Goal: Information Seeking & Learning: Learn about a topic

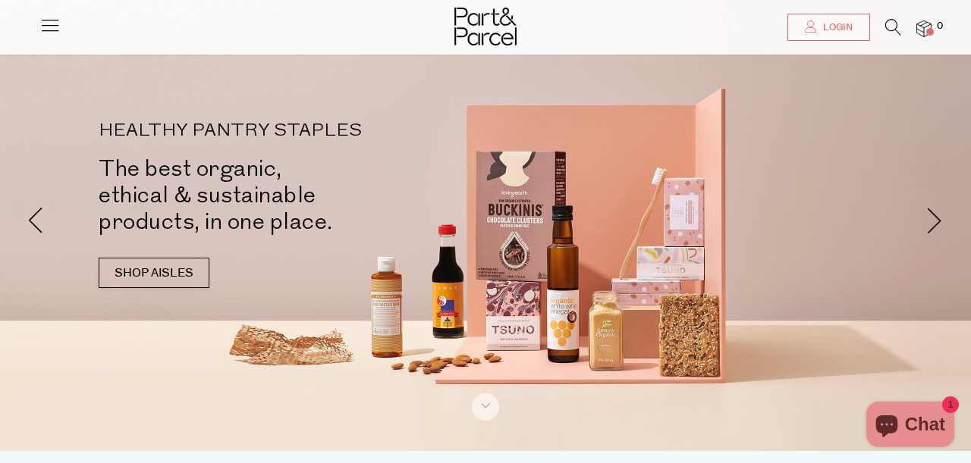
scroll to position [14, 0]
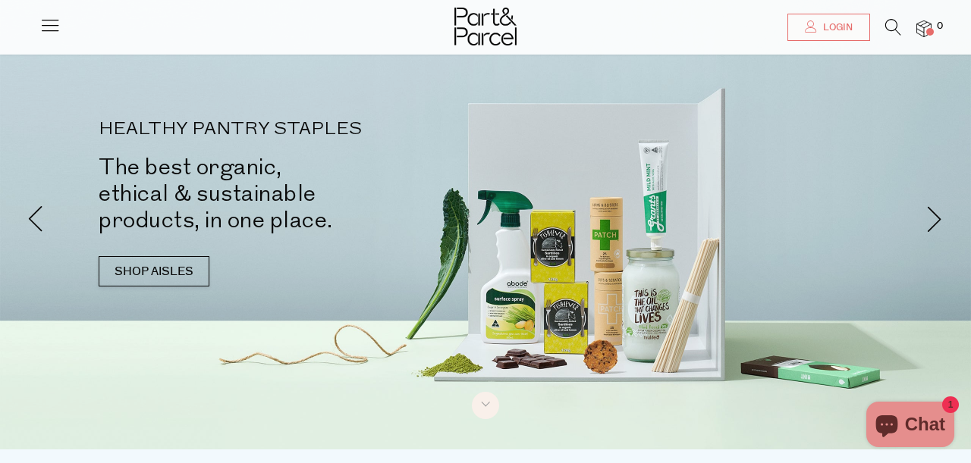
click at [890, 25] on icon at bounding box center [893, 27] width 16 height 17
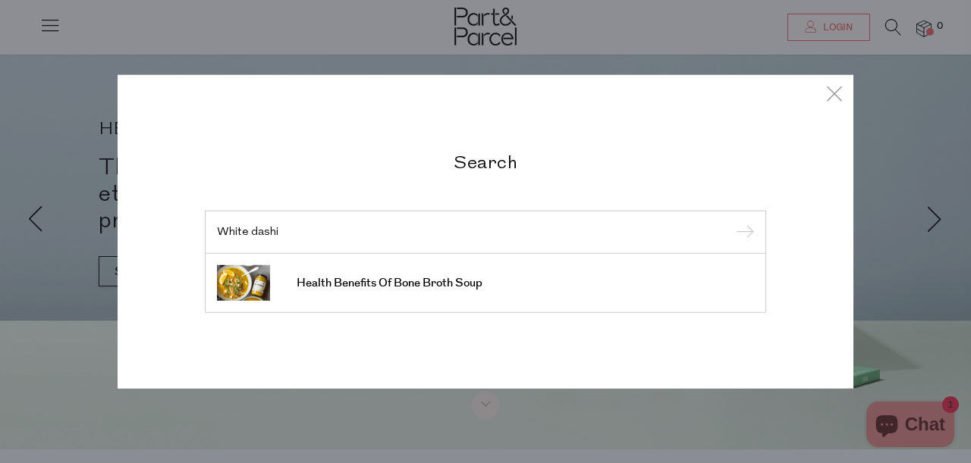
scroll to position [0, 0]
type input "White dashi"
click at [362, 284] on span "Health Benefits Of Bone Broth Soup" at bounding box center [389, 283] width 186 height 15
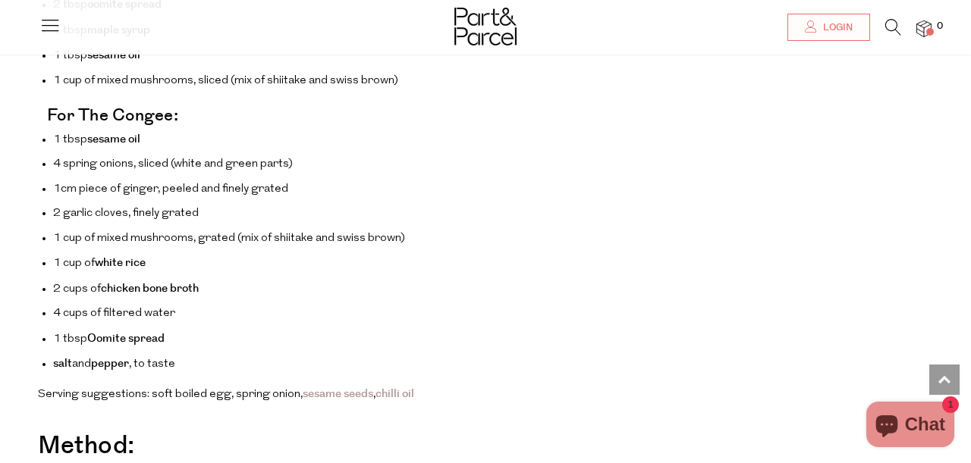
scroll to position [2325, 0]
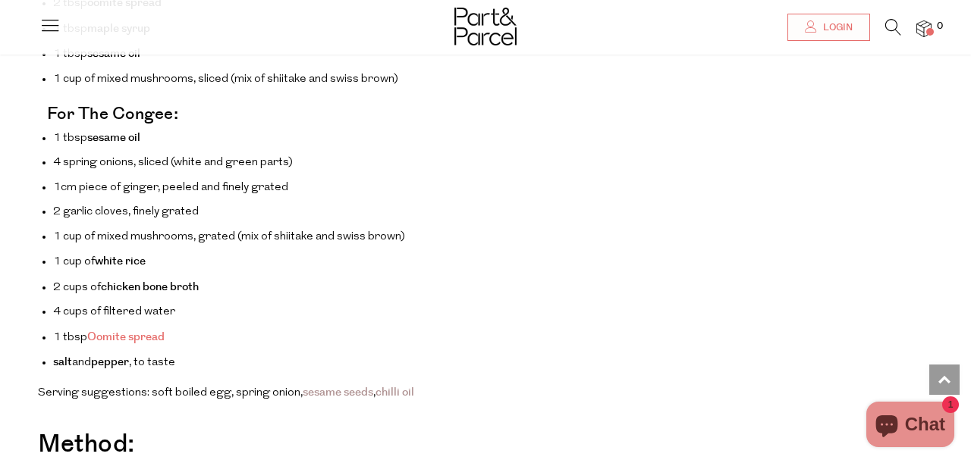
click at [114, 329] on link "Oomite spread" at bounding box center [125, 337] width 77 height 16
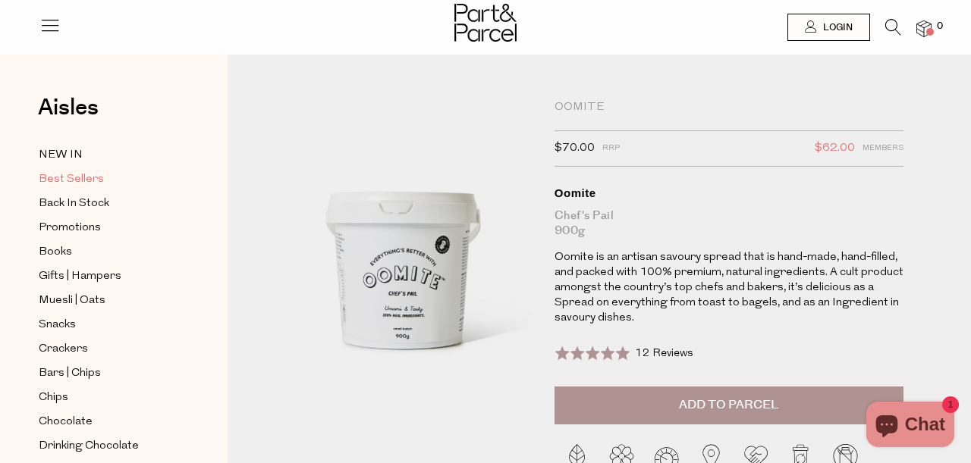
click at [88, 180] on span "Best Sellers" at bounding box center [71, 180] width 65 height 18
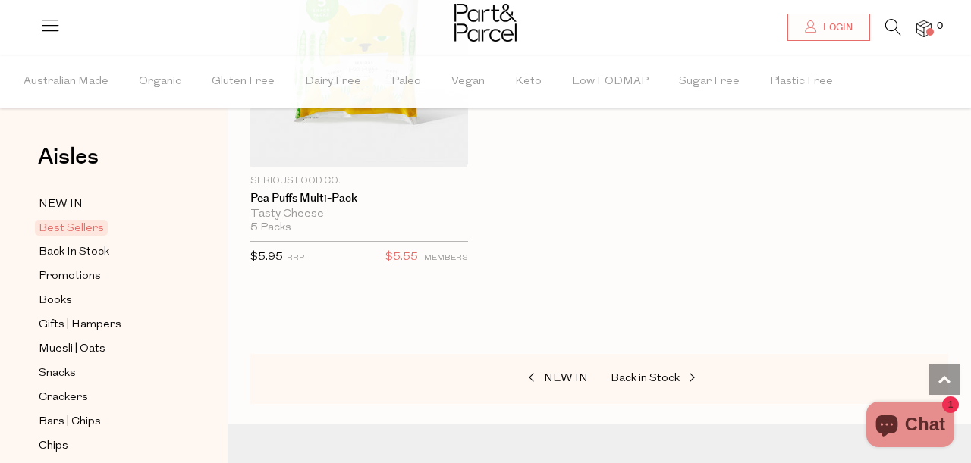
scroll to position [5356, 0]
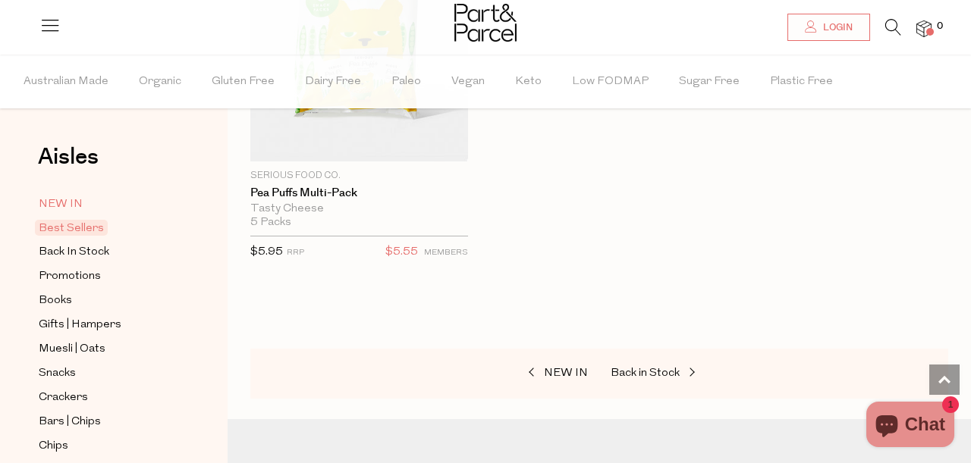
click at [66, 200] on span "NEW IN" at bounding box center [61, 205] width 44 height 18
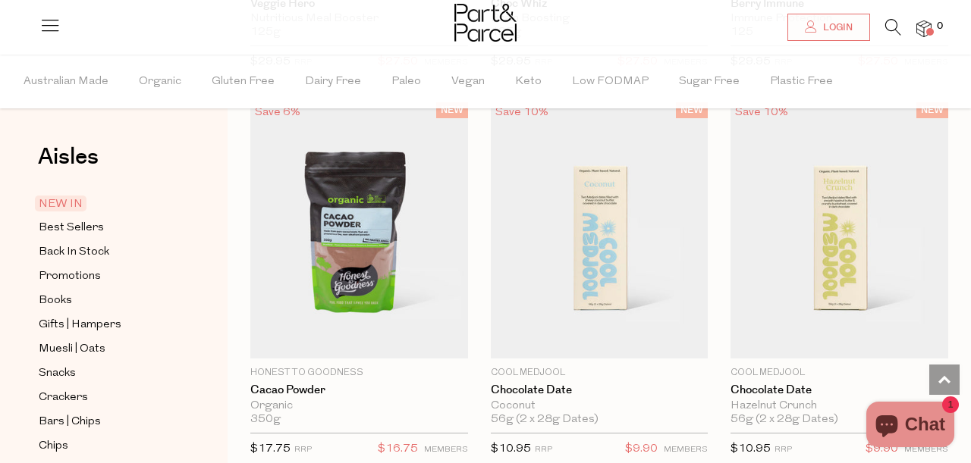
scroll to position [1296, 0]
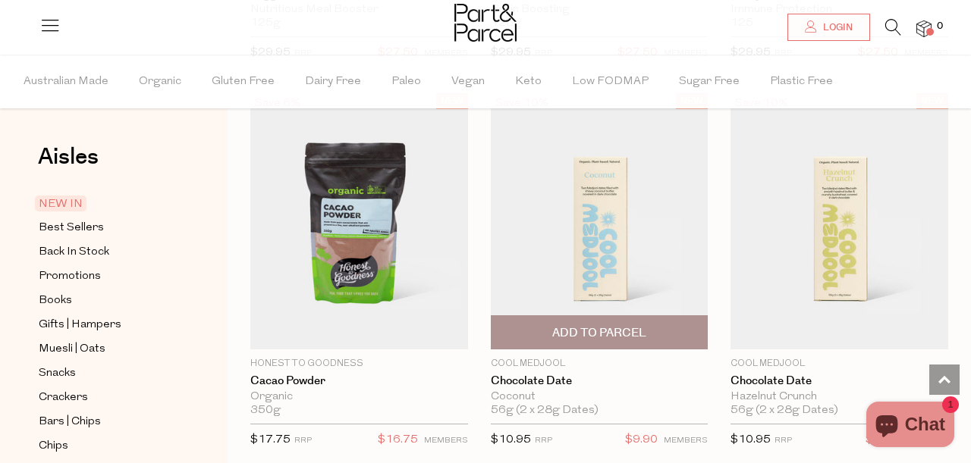
click at [603, 237] on img at bounding box center [600, 221] width 218 height 256
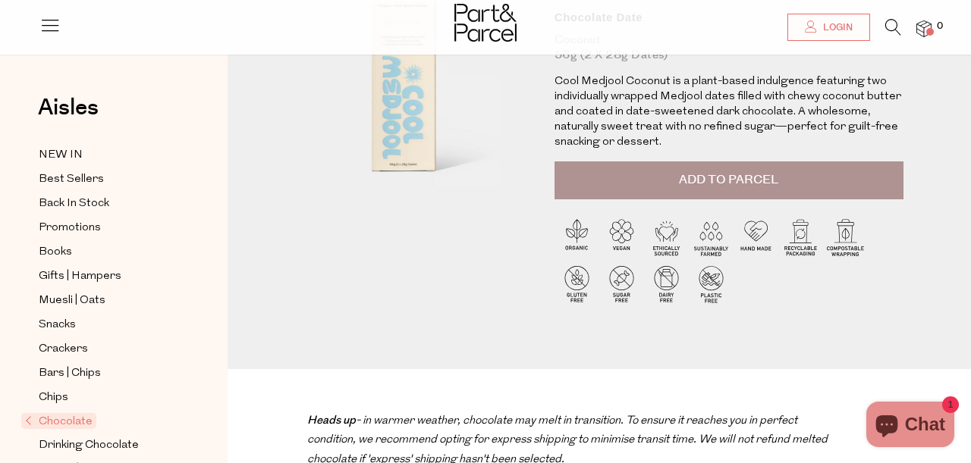
scroll to position [101, 0]
